Goal: Information Seeking & Learning: Learn about a topic

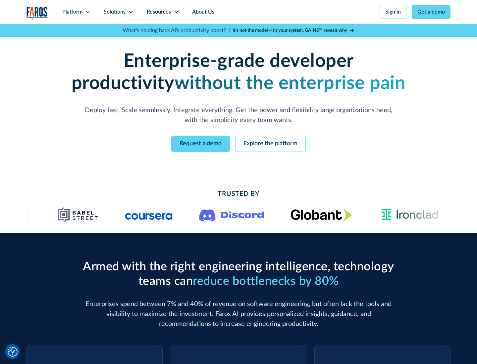
click at [87, 12] on icon at bounding box center [87, 11] width 5 height 5
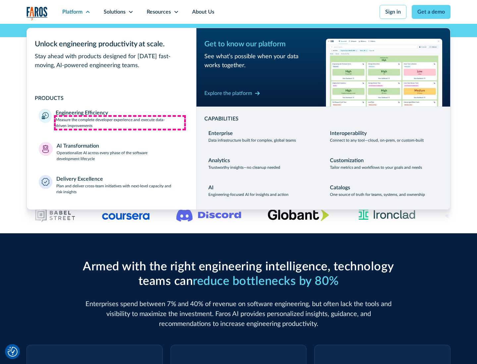
click at [120, 122] on p "Measure the complete developer experience and execute data-driven improvements" at bounding box center [120, 123] width 128 height 12
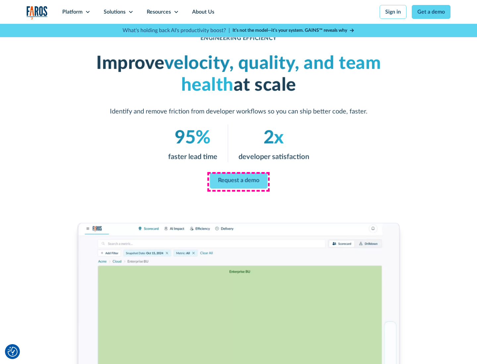
click at [238, 181] on link "Request a demo" at bounding box center [239, 181] width 58 height 16
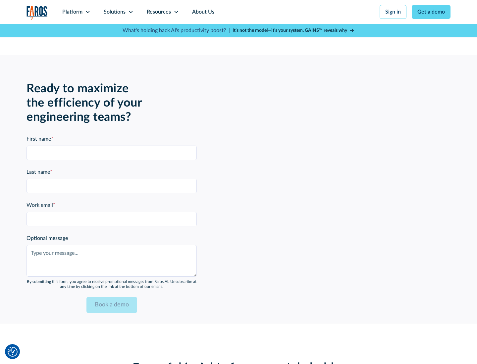
scroll to position [1452, 0]
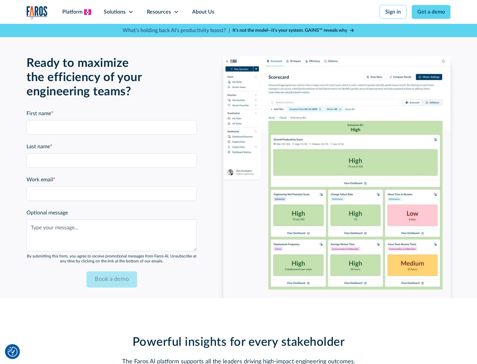
click at [87, 12] on icon at bounding box center [87, 11] width 5 height 5
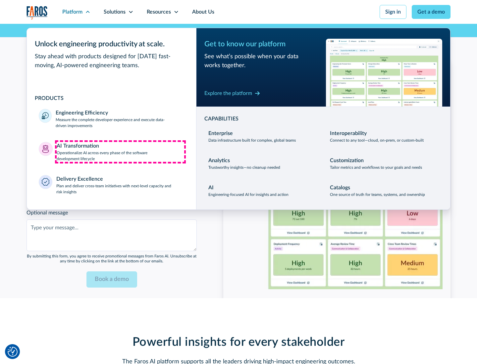
click at [120, 152] on p "Operationalize AI across every phase of the software development lifecycle" at bounding box center [121, 156] width 128 height 12
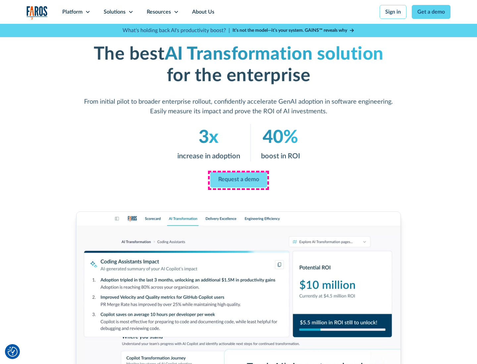
click at [238, 180] on link "Request a demo" at bounding box center [238, 180] width 57 height 16
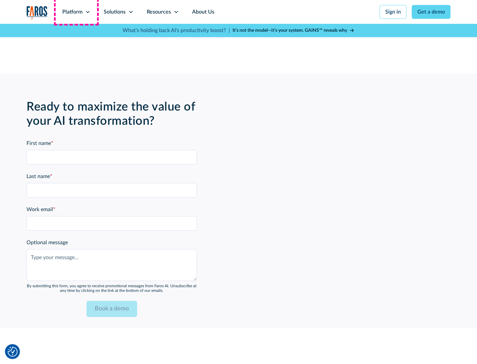
click at [76, 12] on div "Platform" at bounding box center [72, 12] width 20 height 8
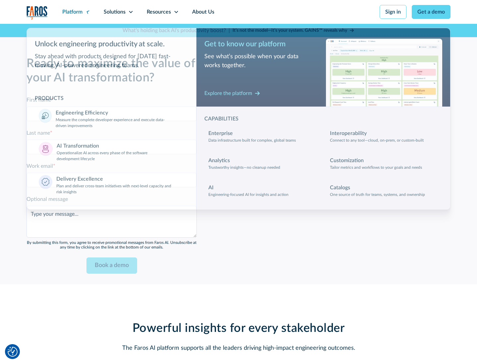
scroll to position [1611, 0]
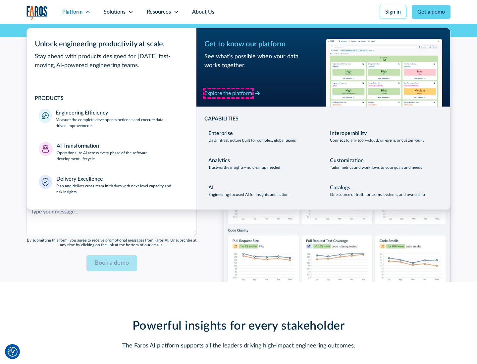
click at [228, 93] on div "Explore the platform" at bounding box center [228, 93] width 48 height 8
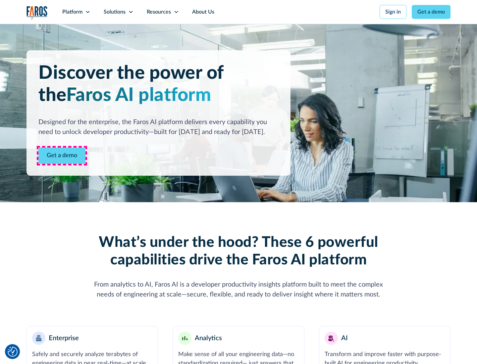
click at [62, 156] on link "Get a demo" at bounding box center [61, 156] width 47 height 16
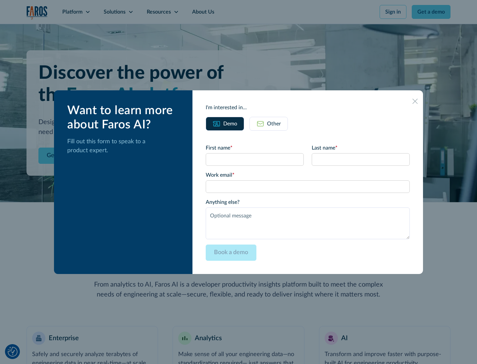
click at [274, 123] on div "Other" at bounding box center [274, 124] width 14 height 8
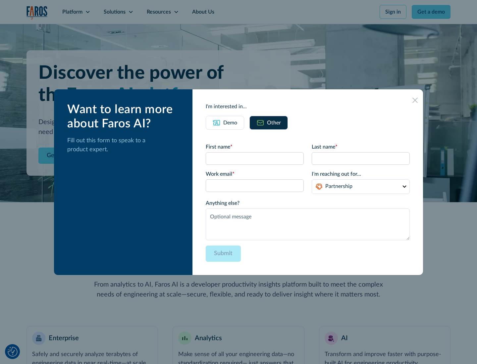
click at [230, 122] on div "Demo" at bounding box center [230, 123] width 14 height 8
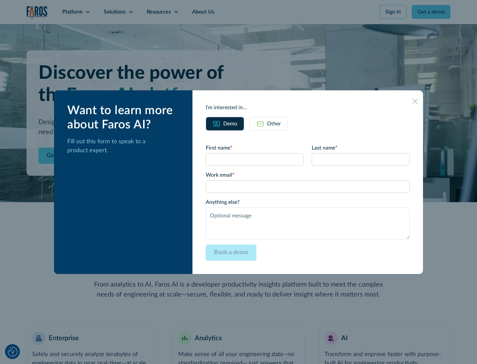
click at [415, 101] on icon at bounding box center [414, 101] width 5 height 5
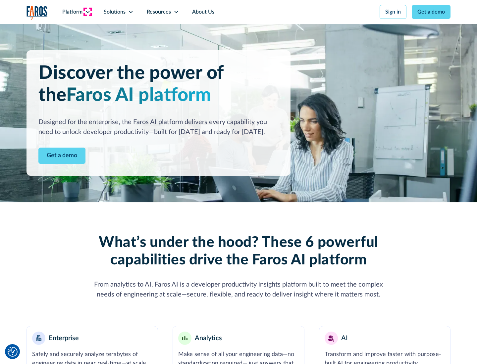
click at [87, 12] on icon at bounding box center [87, 11] width 5 height 5
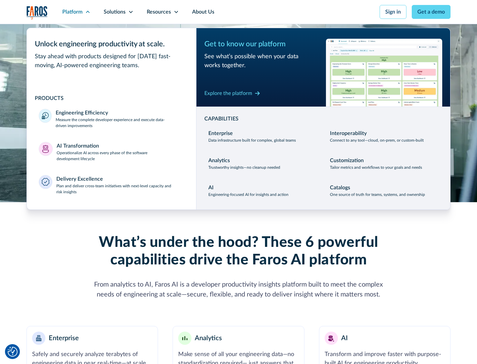
click at [120, 189] on p "Plan and deliver cross-team initiatives with next-level capacity and risk insig…" at bounding box center [120, 189] width 128 height 12
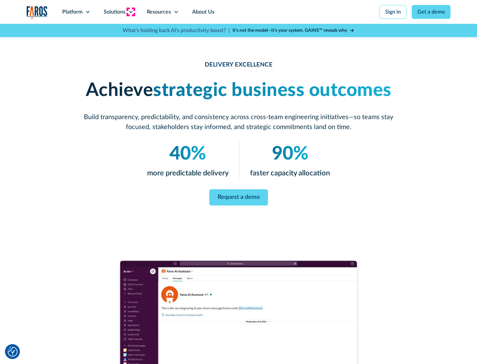
click at [130, 12] on icon at bounding box center [130, 11] width 5 height 5
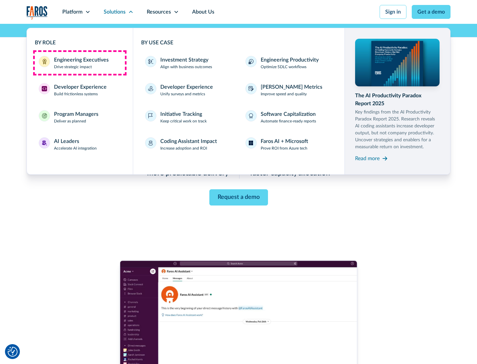
click at [79, 63] on div "Engineering Executives" at bounding box center [81, 60] width 55 height 8
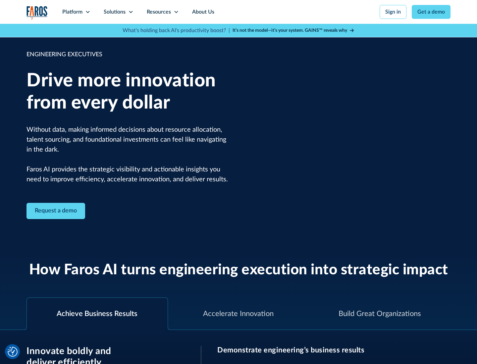
click at [130, 12] on icon at bounding box center [130, 11] width 5 height 5
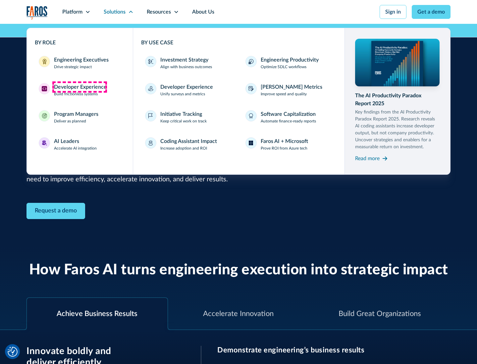
click at [79, 87] on div "Developer Experience" at bounding box center [80, 87] width 53 height 8
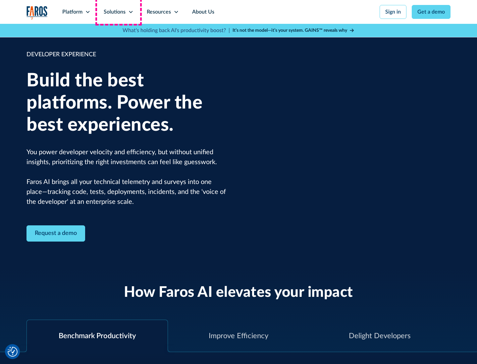
click at [118, 12] on div "Solutions" at bounding box center [115, 12] width 22 height 8
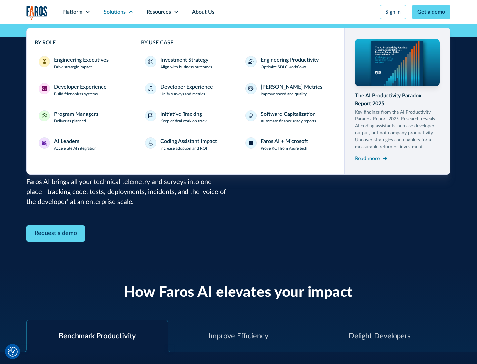
click at [76, 117] on div "Program Managers" at bounding box center [76, 114] width 44 height 8
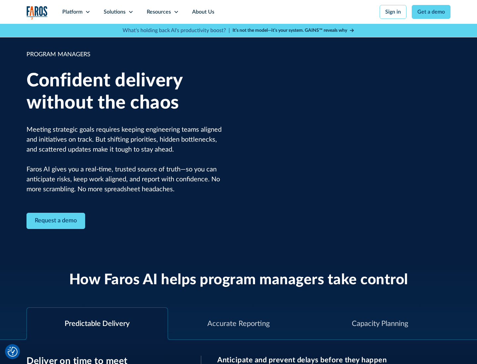
click at [130, 12] on icon at bounding box center [130, 11] width 5 height 5
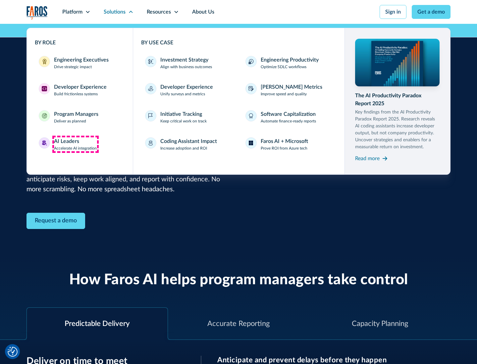
click at [75, 144] on div "AI Leaders" at bounding box center [66, 141] width 25 height 8
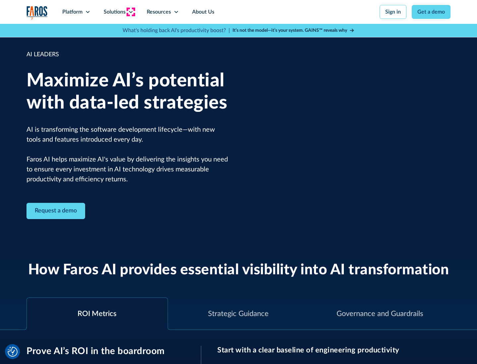
click at [130, 12] on icon at bounding box center [130, 11] width 5 height 5
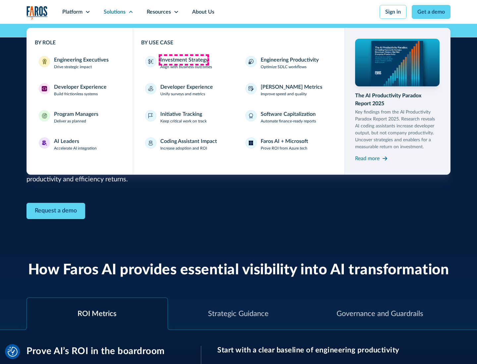
click at [183, 60] on div "Investment Strategy" at bounding box center [184, 60] width 48 height 8
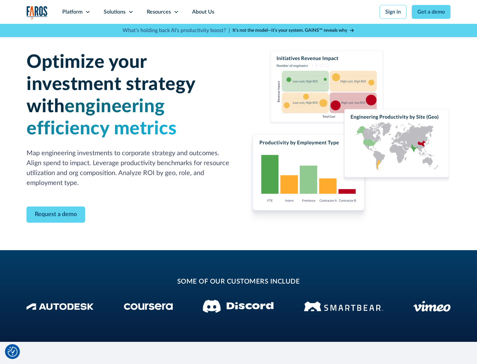
click at [130, 12] on icon at bounding box center [130, 11] width 5 height 5
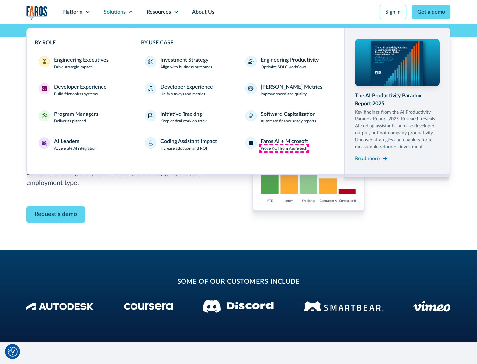
click at [284, 148] on p "Prove ROI from Azure tech" at bounding box center [284, 148] width 47 height 6
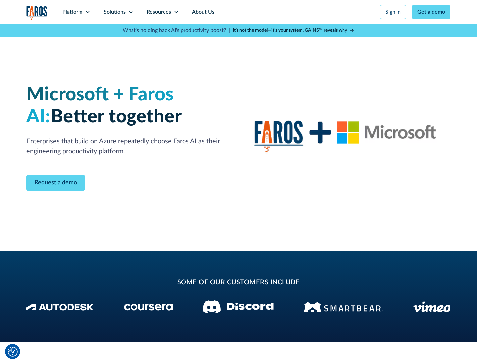
click at [130, 12] on icon at bounding box center [130, 11] width 5 height 5
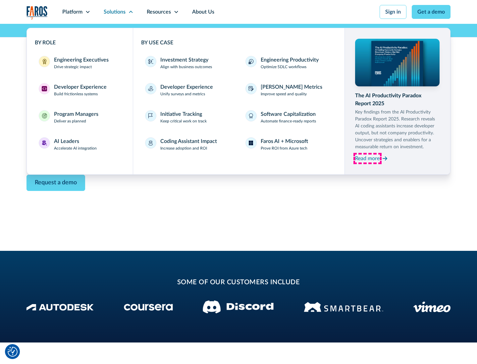
click at [367, 158] on div "Read more" at bounding box center [367, 159] width 24 height 8
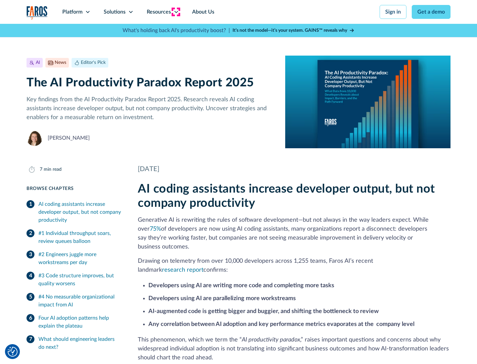
click at [175, 12] on icon at bounding box center [175, 11] width 5 height 5
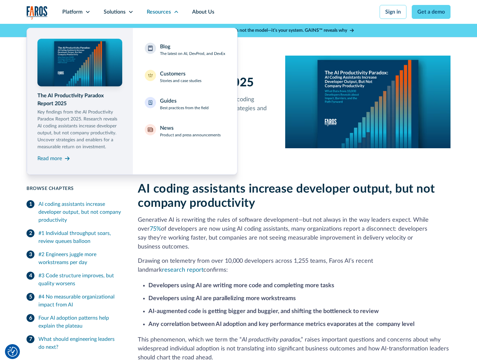
click at [192, 50] on div "Blog The latest on AI, DevProd, and DevEx" at bounding box center [192, 50] width 65 height 14
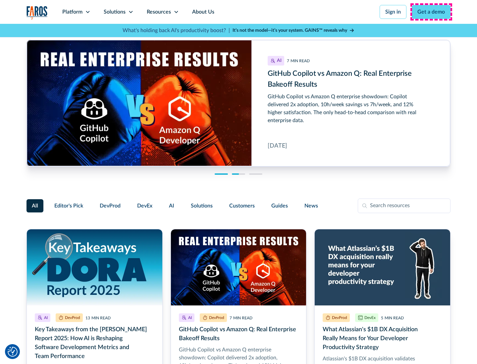
click at [431, 12] on link "Get a demo" at bounding box center [430, 12] width 39 height 14
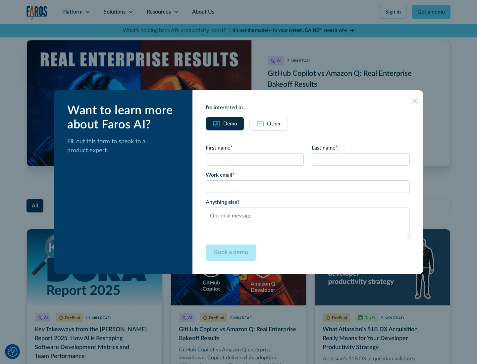
click at [268, 123] on div "Other" at bounding box center [274, 124] width 14 height 8
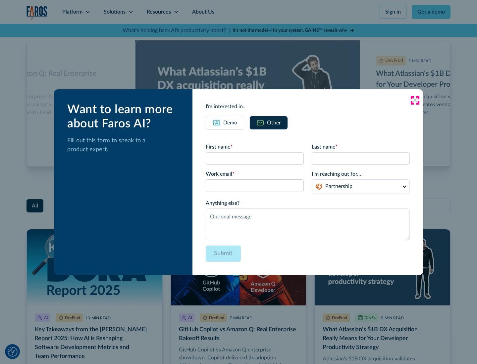
click at [415, 100] on icon at bounding box center [414, 100] width 5 height 5
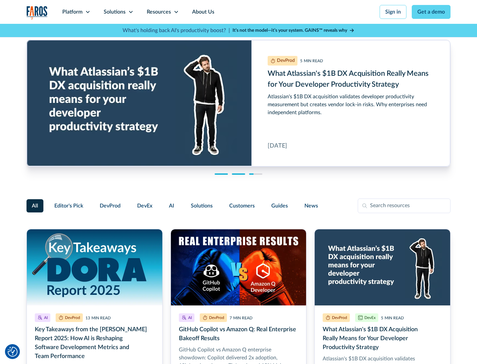
click at [202, 12] on link "About Us" at bounding box center [202, 12] width 35 height 24
